Goal: Task Accomplishment & Management: Manage account settings

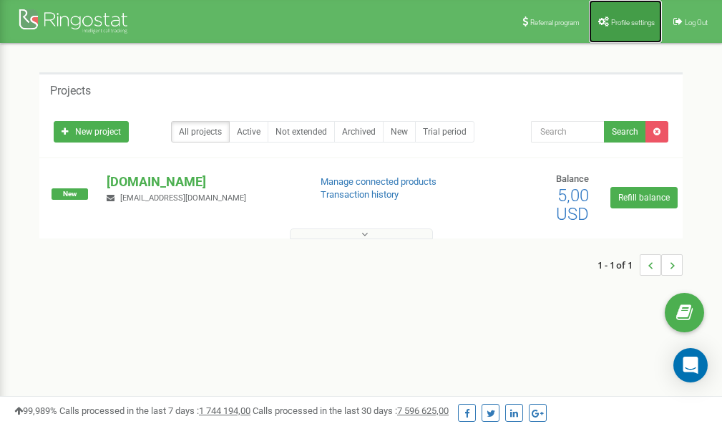
click at [630, 16] on link "Profile settings" at bounding box center [625, 21] width 73 height 43
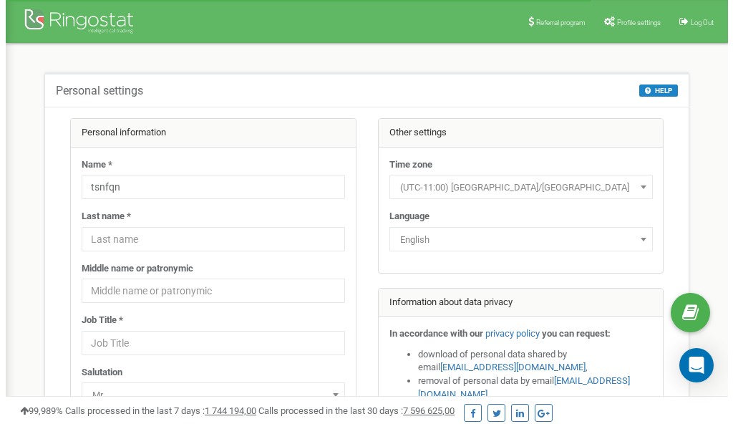
scroll to position [72, 0]
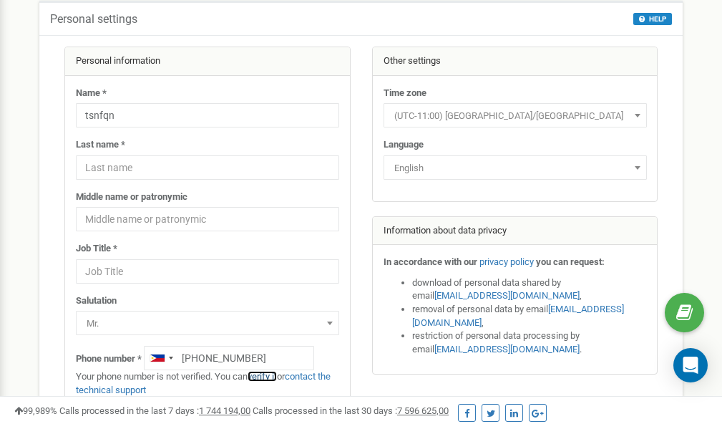
click at [270, 379] on link "verify it" at bounding box center [262, 376] width 29 height 11
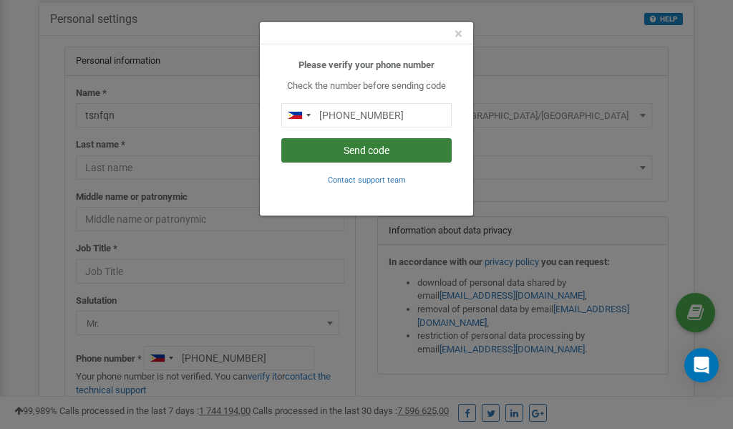
click at [349, 148] on button "Send code" at bounding box center [366, 150] width 170 height 24
